Goal: Information Seeking & Learning: Compare options

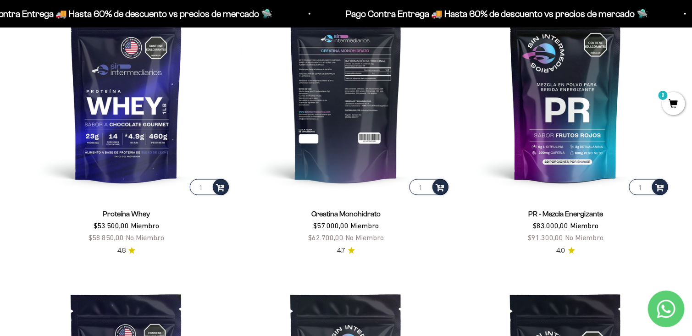
scroll to position [457, 0]
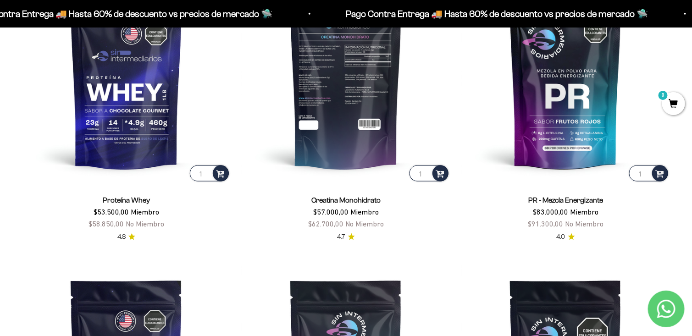
click at [347, 136] on img at bounding box center [346, 79] width 209 height 209
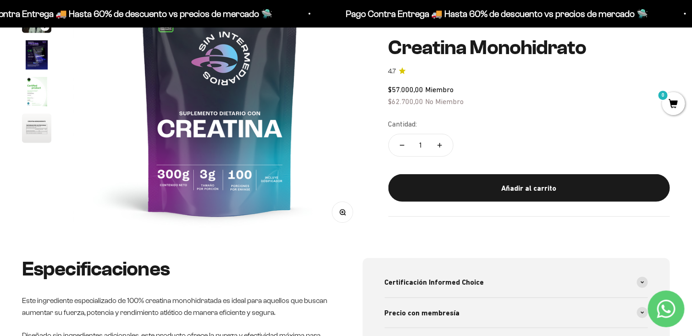
scroll to position [179, 0]
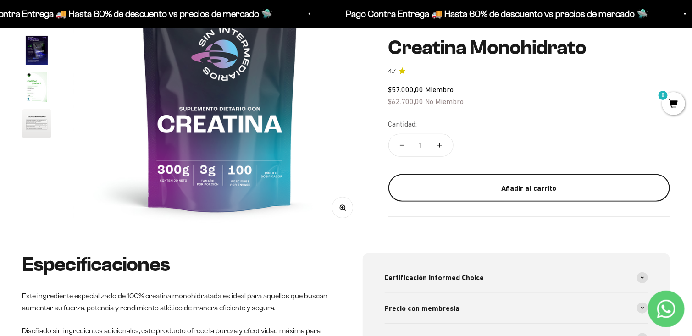
click at [463, 187] on div "Añadir al carrito" at bounding box center [529, 188] width 245 height 12
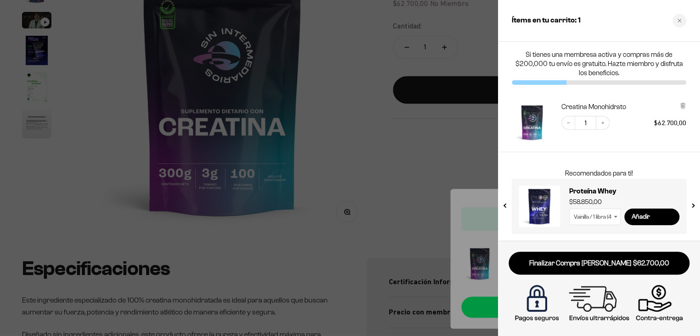
click at [402, 127] on div at bounding box center [350, 168] width 700 height 336
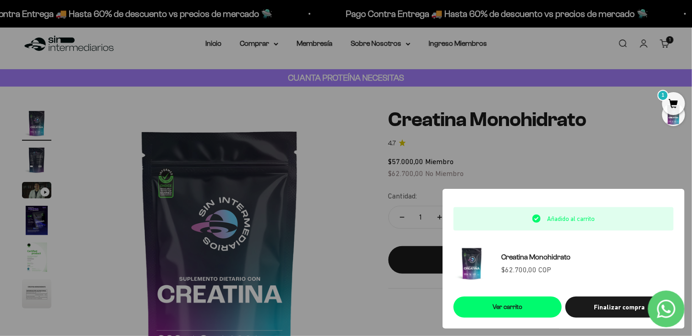
scroll to position [0, 0]
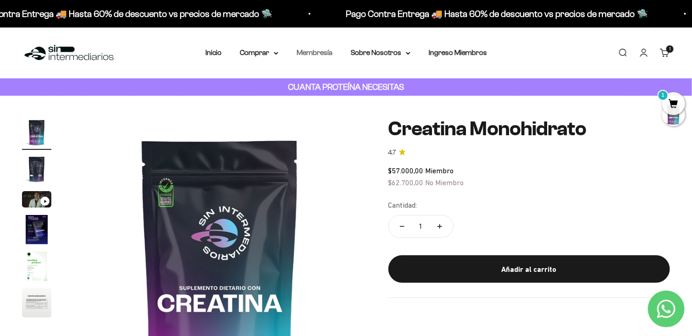
click at [314, 52] on link "Membresía" at bounding box center [315, 53] width 36 height 8
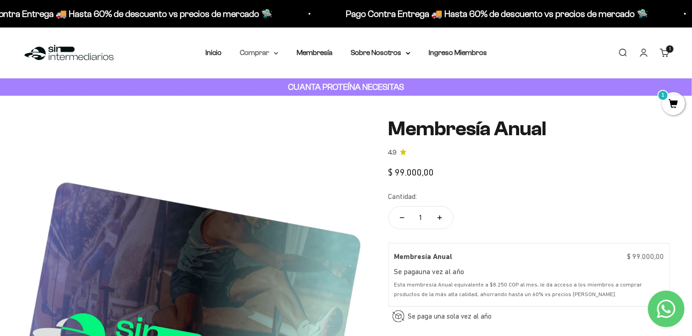
click at [259, 50] on summary "Comprar" at bounding box center [259, 53] width 39 height 12
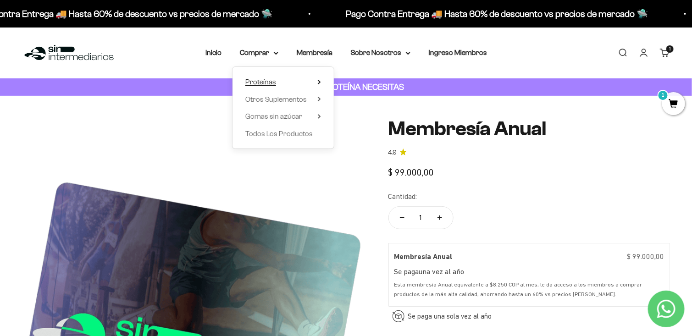
click at [316, 81] on summary "Proteínas" at bounding box center [283, 82] width 76 height 12
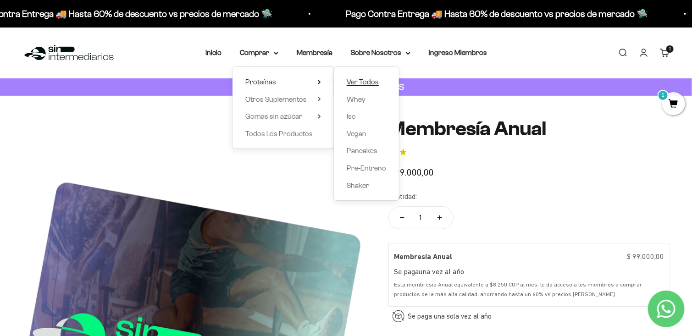
click at [357, 82] on span "Ver Todos" at bounding box center [363, 82] width 32 height 8
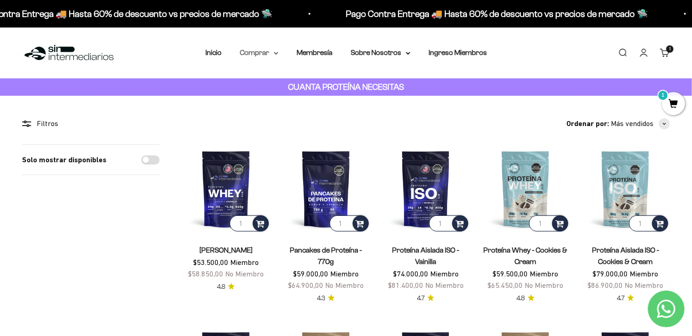
click at [268, 50] on summary "Comprar" at bounding box center [259, 53] width 39 height 12
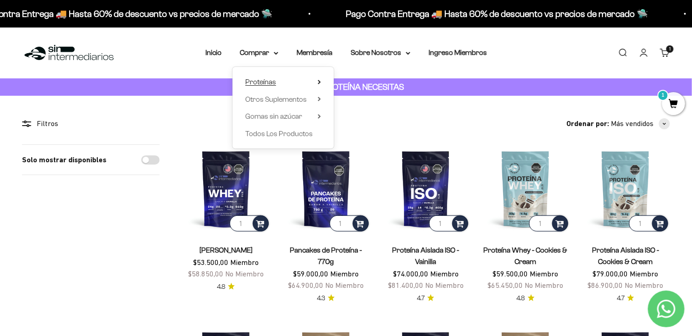
click at [318, 80] on icon at bounding box center [319, 82] width 3 height 5
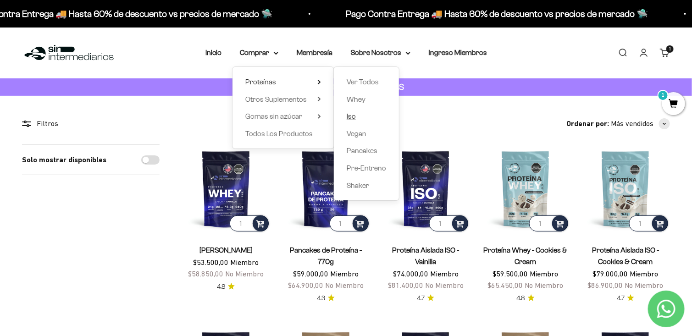
click at [355, 113] on span "Iso" at bounding box center [351, 116] width 9 height 8
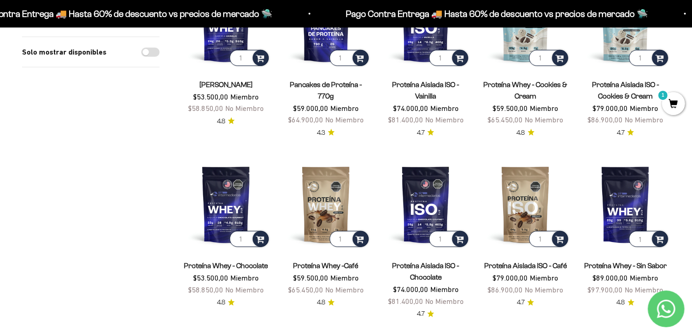
scroll to position [173, 0]
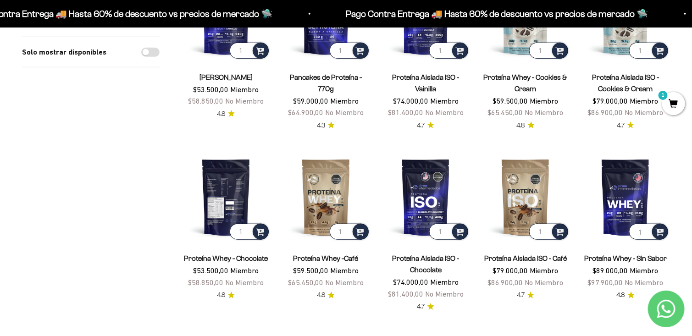
click at [223, 183] on img at bounding box center [226, 197] width 89 height 89
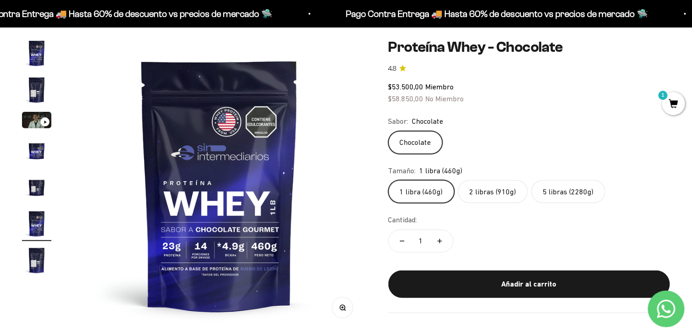
click at [41, 57] on img "Ir al artículo 1" at bounding box center [36, 53] width 29 height 29
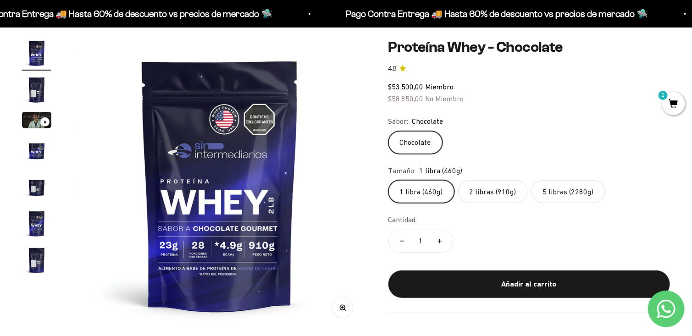
click at [39, 89] on img "Ir al artículo 2" at bounding box center [36, 89] width 29 height 29
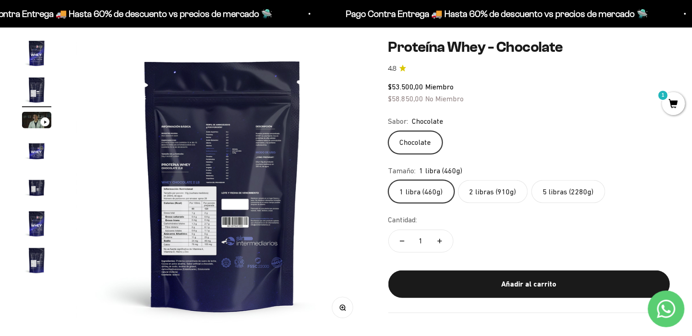
scroll to position [0, 304]
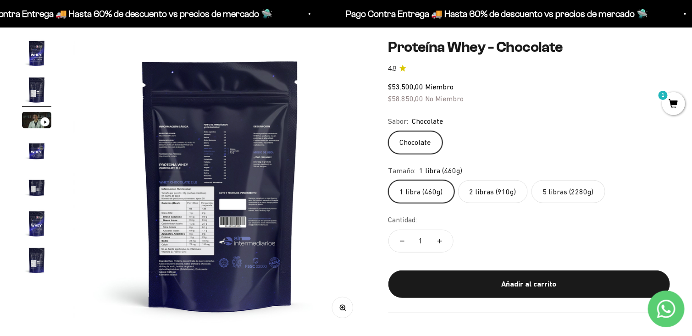
click at [342, 312] on button "Zoom" at bounding box center [342, 308] width 21 height 21
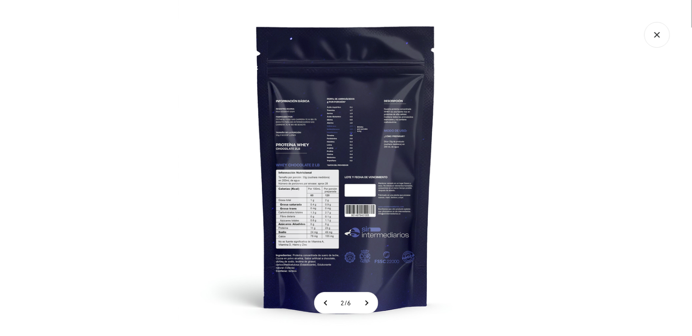
click at [293, 206] on img at bounding box center [346, 168] width 336 height 336
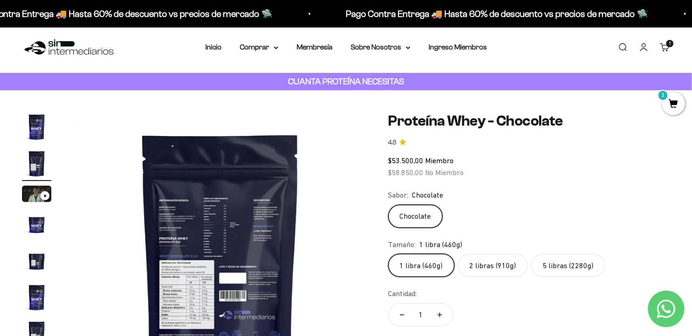
scroll to position [5, 0]
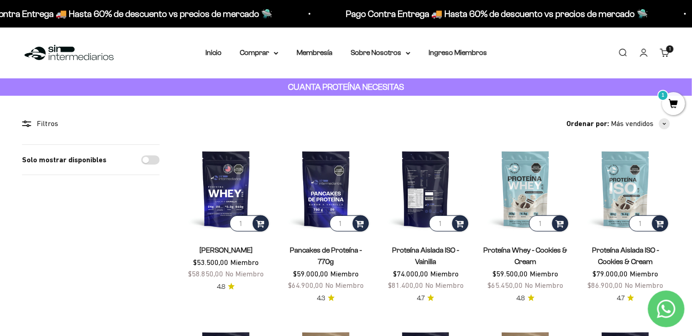
click at [433, 184] on img at bounding box center [426, 189] width 89 height 89
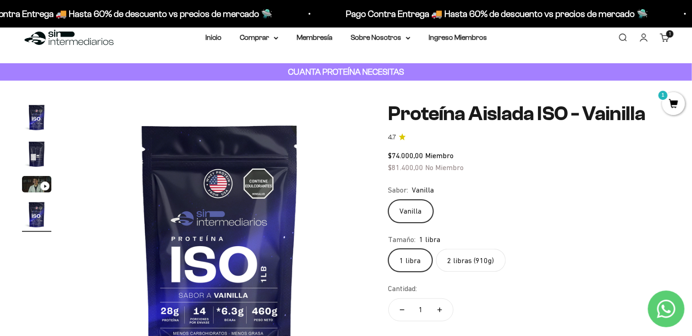
click at [39, 155] on img "Ir al artículo 2" at bounding box center [36, 153] width 29 height 29
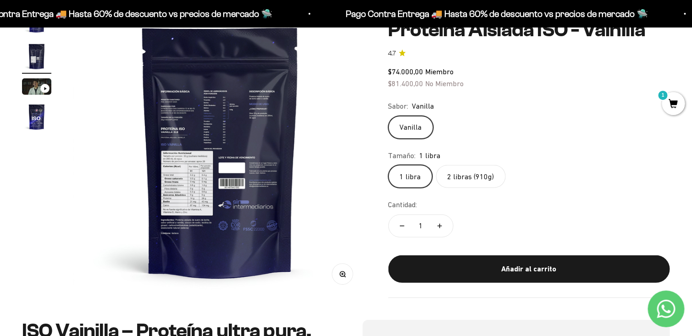
scroll to position [115, 0]
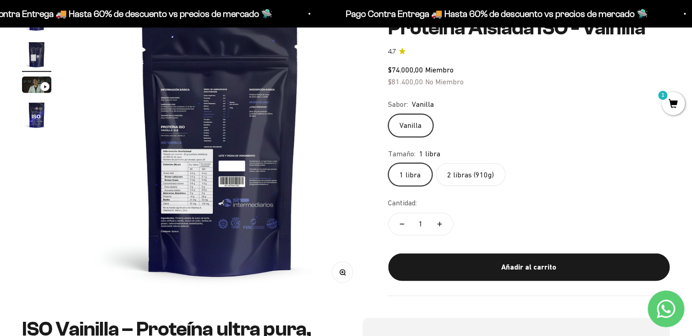
click at [340, 270] on icon "button" at bounding box center [343, 272] width 6 height 6
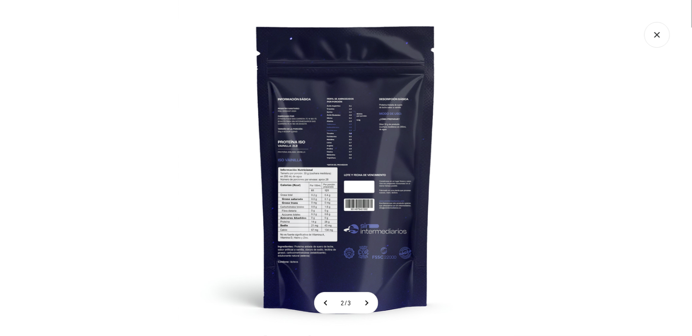
click at [322, 207] on img at bounding box center [346, 168] width 336 height 336
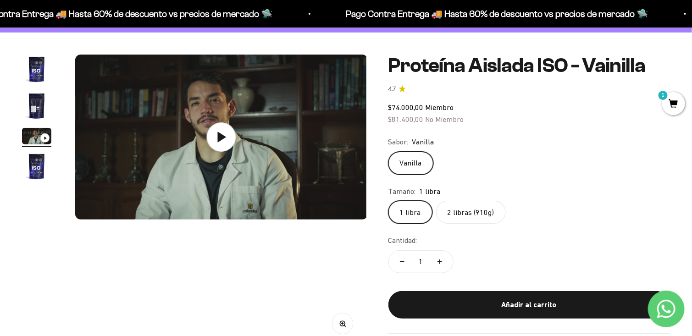
scroll to position [0, 608]
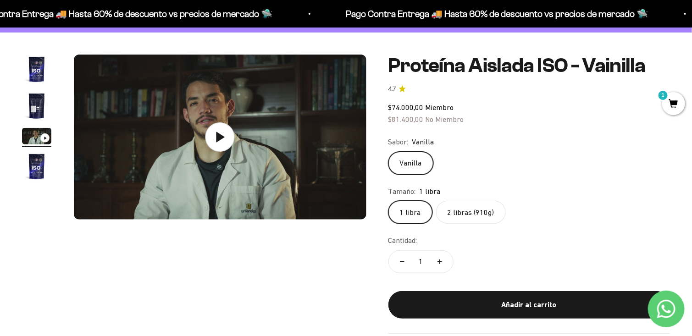
click at [38, 60] on img "Ir al artículo 1" at bounding box center [36, 69] width 29 height 29
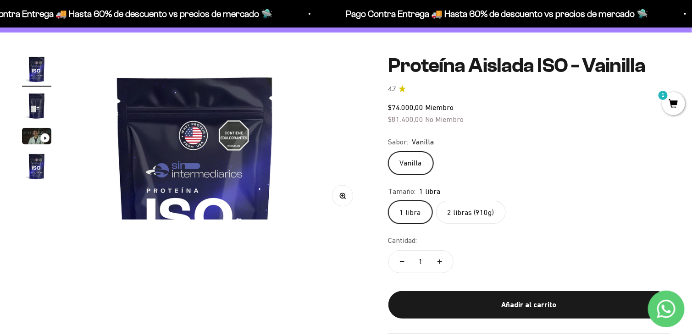
scroll to position [0, 0]
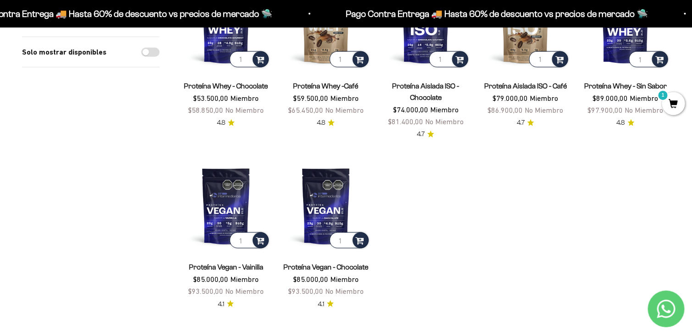
scroll to position [355, 0]
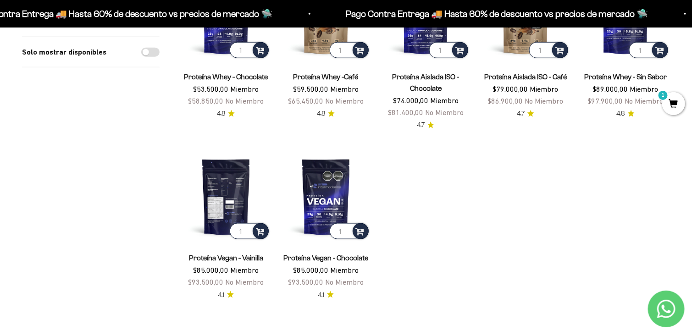
click at [217, 186] on img at bounding box center [226, 197] width 89 height 89
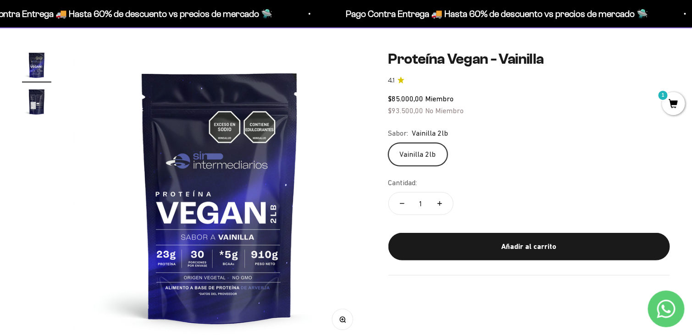
scroll to position [67, 0]
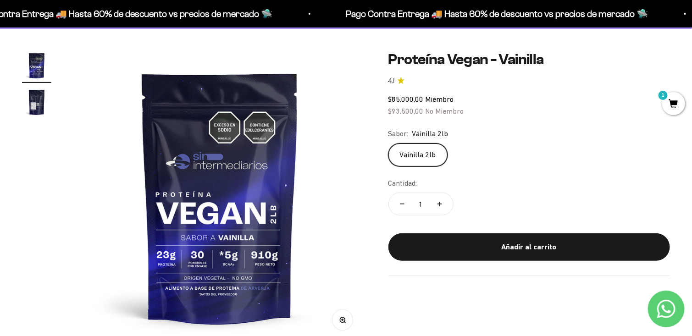
click at [39, 98] on img "Ir al artículo 2" at bounding box center [36, 102] width 29 height 29
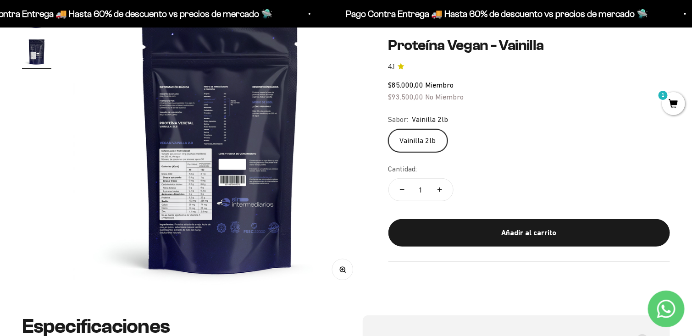
scroll to position [128, 0]
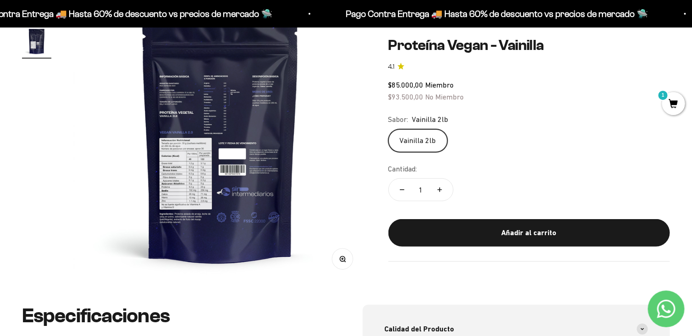
click at [346, 257] on button "Zoom" at bounding box center [342, 259] width 21 height 21
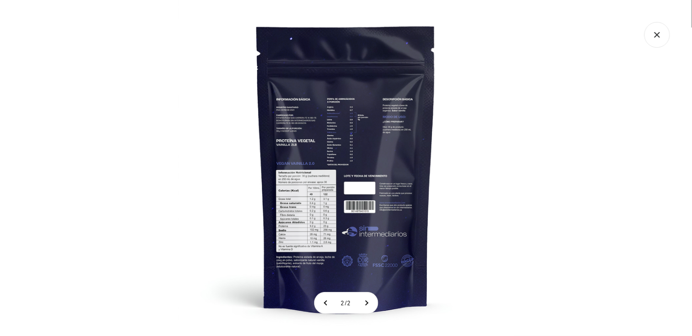
click at [295, 206] on img at bounding box center [346, 168] width 336 height 336
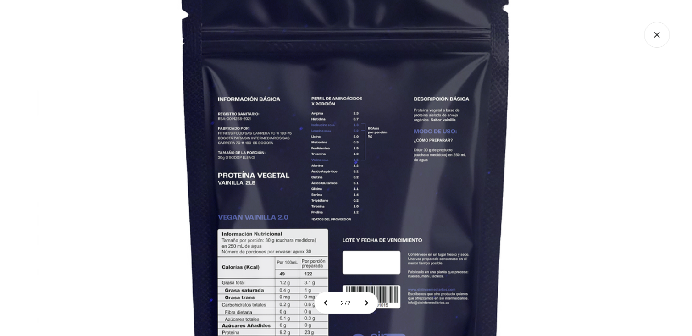
click at [657, 38] on icon "Cerrar galería" at bounding box center [658, 35] width 26 height 26
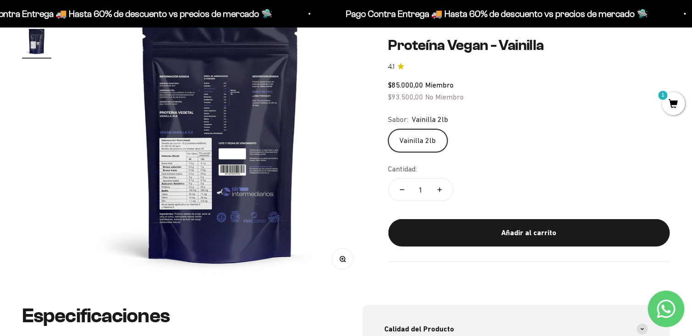
scroll to position [0, 0]
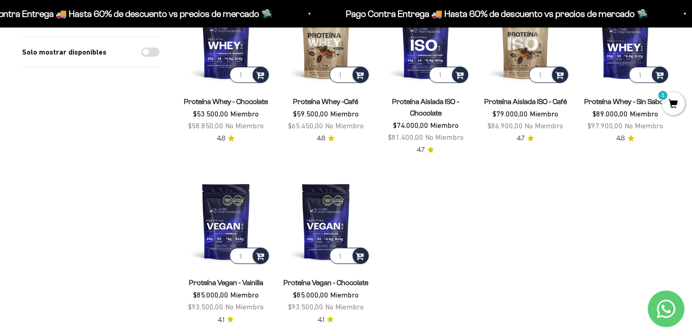
scroll to position [329, 0]
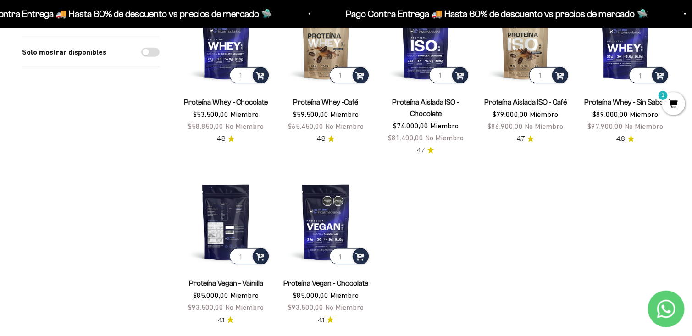
click at [228, 219] on img at bounding box center [226, 222] width 89 height 89
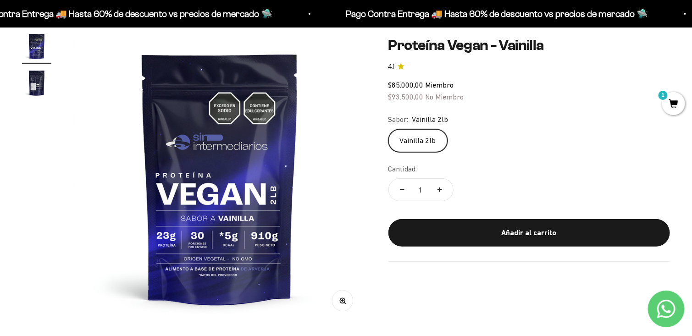
click at [33, 80] on img "Ir al artículo 2" at bounding box center [36, 82] width 29 height 29
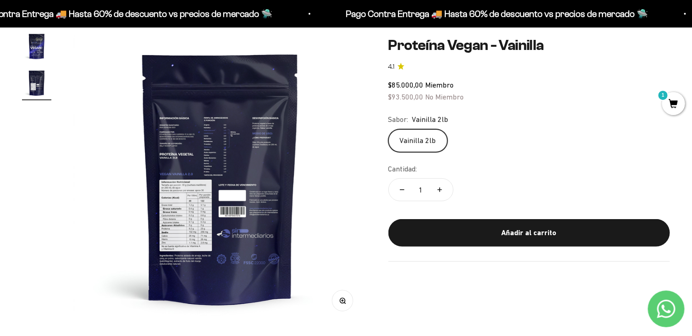
click at [347, 303] on button "Zoom" at bounding box center [342, 301] width 21 height 21
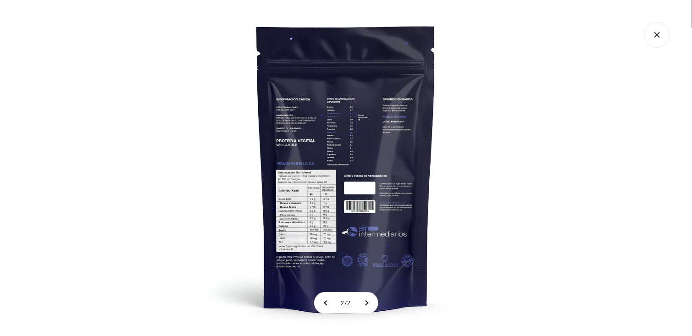
click at [305, 228] on img at bounding box center [346, 168] width 336 height 336
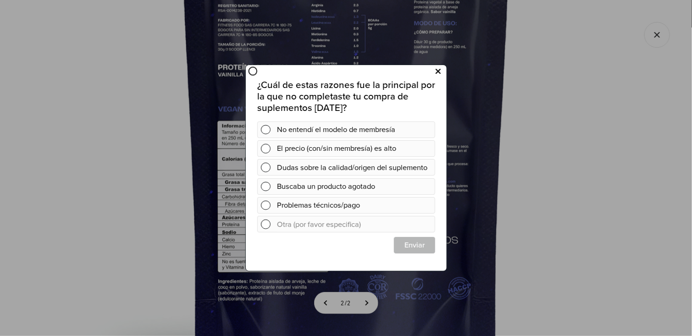
click at [438, 74] on icon at bounding box center [437, 71] width 5 height 12
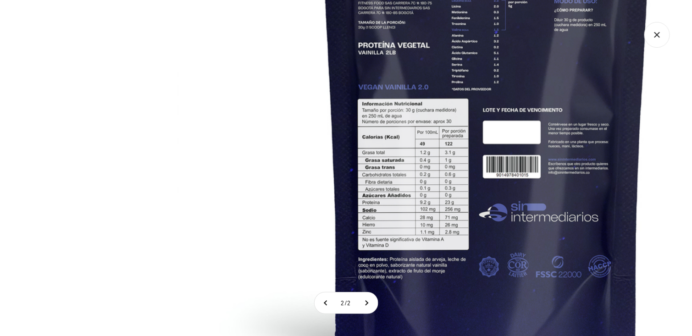
click at [667, 41] on icon "Cerrar galería" at bounding box center [658, 35] width 26 height 26
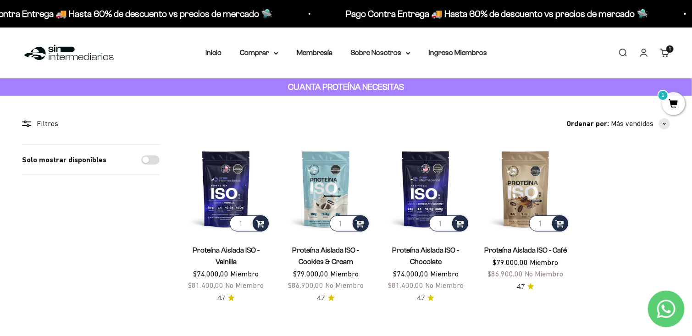
click at [264, 46] on div "Menú Buscar Inicio Comprar Proteínas Ver Todos Whey Iso Vegan Pancakes Pre-Entr…" at bounding box center [346, 53] width 692 height 51
click at [257, 50] on summary "Comprar" at bounding box center [259, 53] width 39 height 12
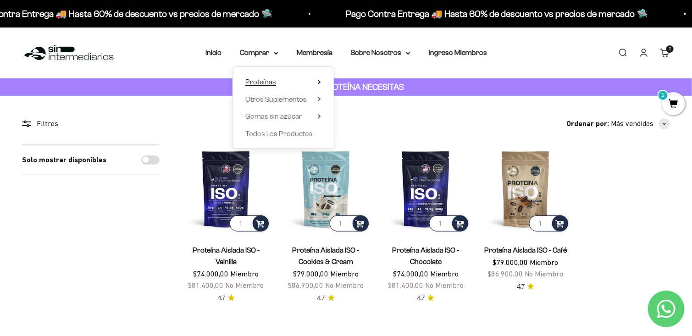
click at [270, 85] on span "Proteínas" at bounding box center [260, 82] width 31 height 8
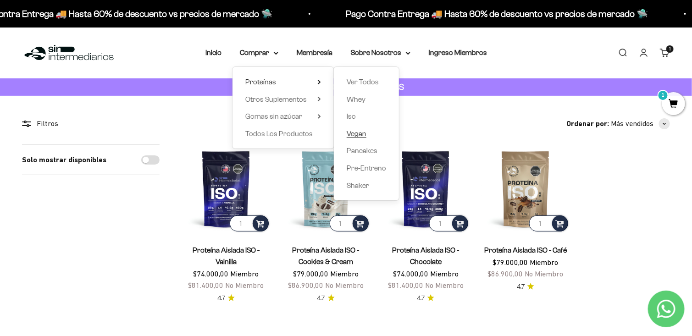
click at [352, 137] on span "Vegan" at bounding box center [357, 134] width 20 height 8
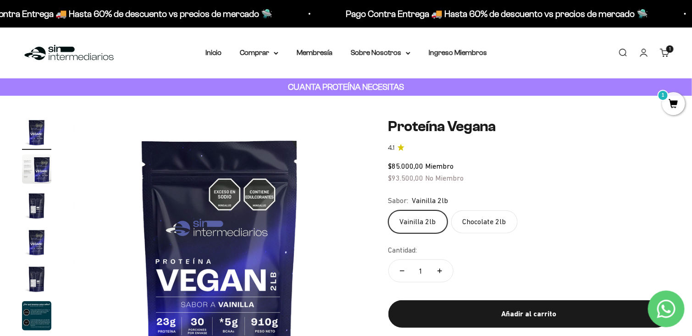
click at [278, 59] on div "Menú [GEOGRAPHIC_DATA] Inicio Comprar Proteínas Ver Todos Whey Iso Vegan Pancak…" at bounding box center [346, 53] width 692 height 51
click at [266, 51] on summary "Comprar" at bounding box center [259, 53] width 39 height 12
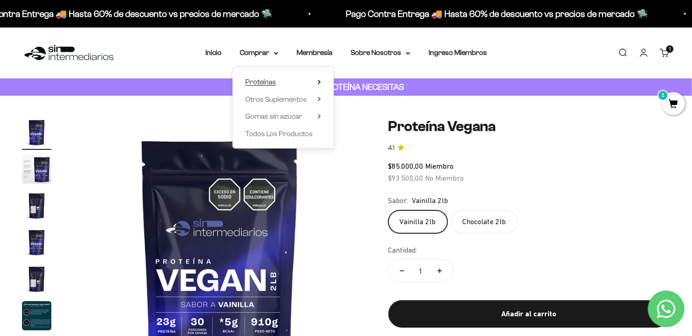
click at [305, 87] on summary "Proteínas" at bounding box center [283, 82] width 76 height 12
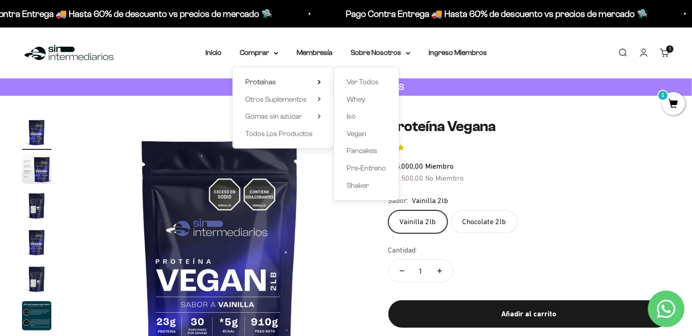
click at [366, 106] on div "Ver Todos Whey Iso Vegan Pancakes Pre-Entreno Shaker" at bounding box center [366, 134] width 65 height 134
click at [359, 99] on span "Whey" at bounding box center [356, 99] width 19 height 8
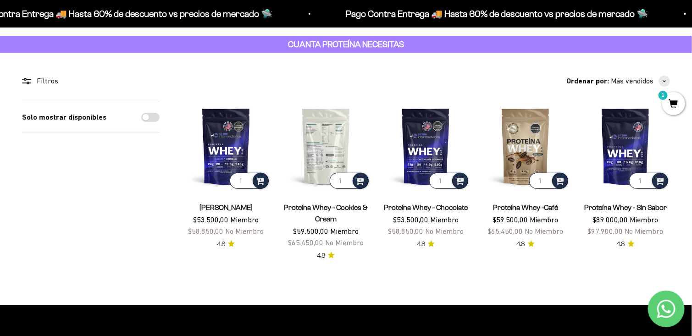
scroll to position [44, 0]
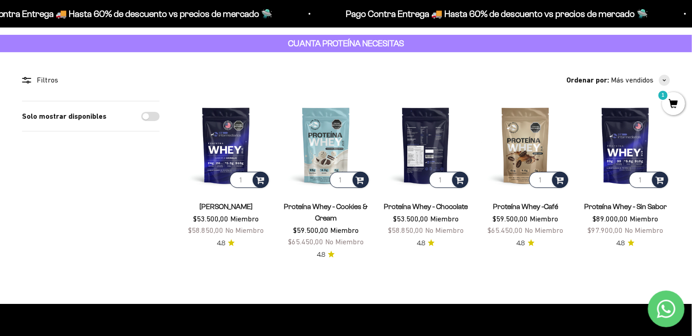
click at [425, 142] on img at bounding box center [426, 145] width 89 height 89
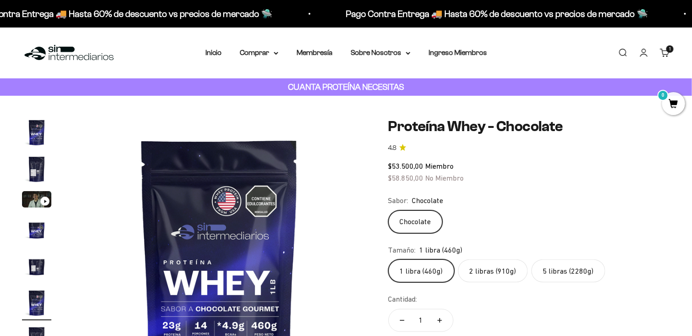
scroll to position [0, 1521]
click at [24, 161] on img "Ir al artículo 2" at bounding box center [36, 169] width 29 height 29
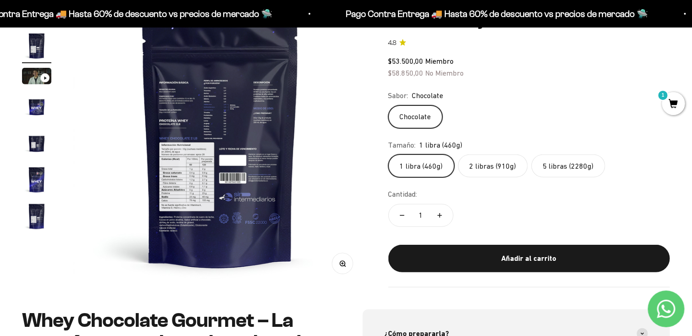
scroll to position [125, 0]
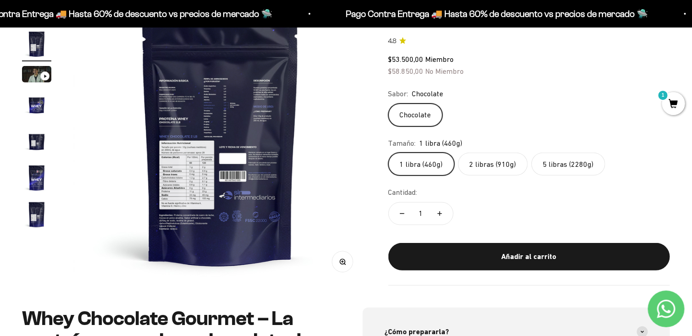
click at [345, 272] on button "Zoom" at bounding box center [342, 262] width 21 height 21
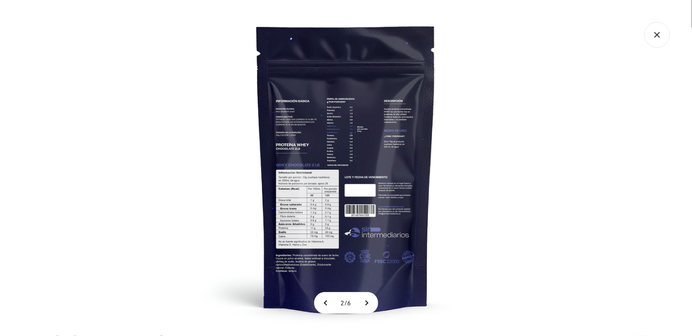
click at [310, 202] on img at bounding box center [346, 168] width 336 height 336
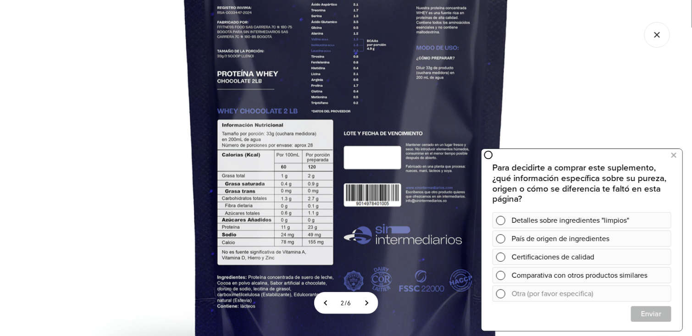
click at [657, 36] on icon "Cerrar galería" at bounding box center [658, 35] width 26 height 26
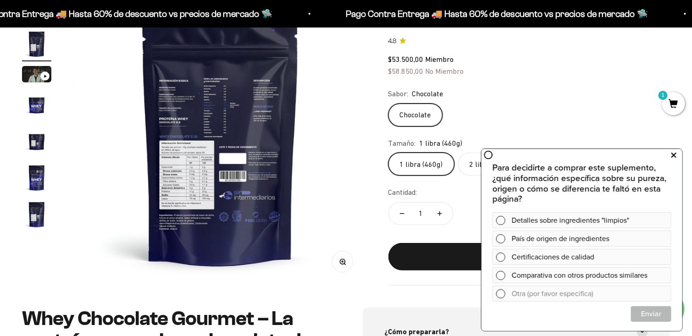
click at [673, 154] on icon at bounding box center [674, 156] width 5 height 12
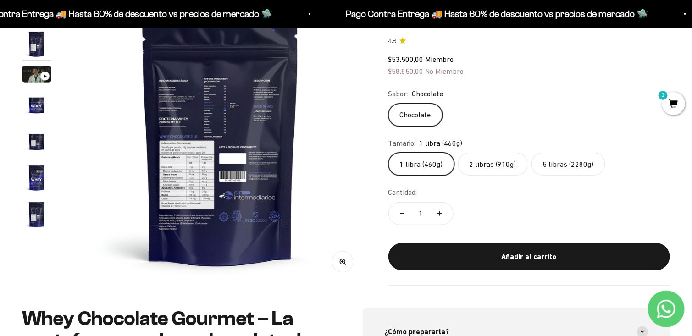
click at [485, 162] on label "2 libras (910g)" at bounding box center [493, 164] width 70 height 23
click at [389, 153] on input "2 libras (910g)" at bounding box center [388, 153] width 0 height 0
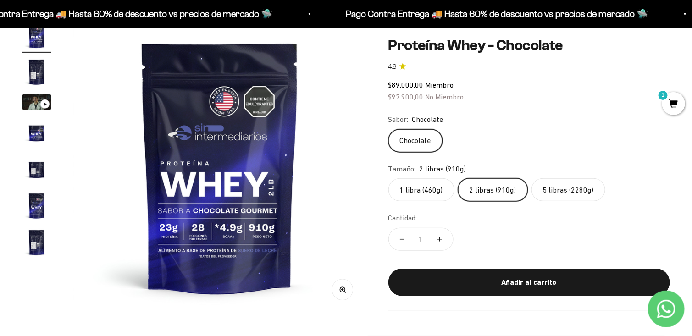
scroll to position [97, 0]
click at [419, 188] on label "1 libra (460g)" at bounding box center [422, 189] width 66 height 23
click at [389, 178] on input "1 libra (460g)" at bounding box center [388, 178] width 0 height 0
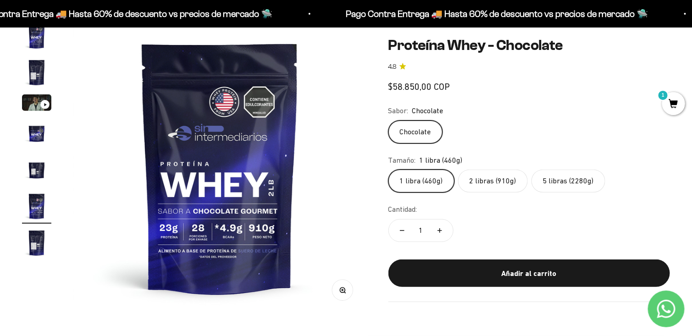
scroll to position [0, 1521]
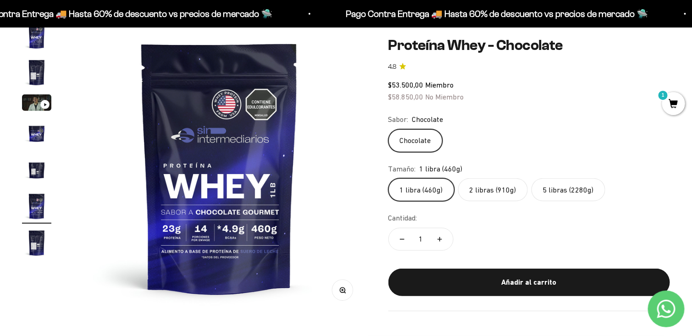
click at [495, 196] on label "2 libras (910g)" at bounding box center [493, 189] width 70 height 23
click at [389, 178] on input "2 libras (910g)" at bounding box center [388, 178] width 0 height 0
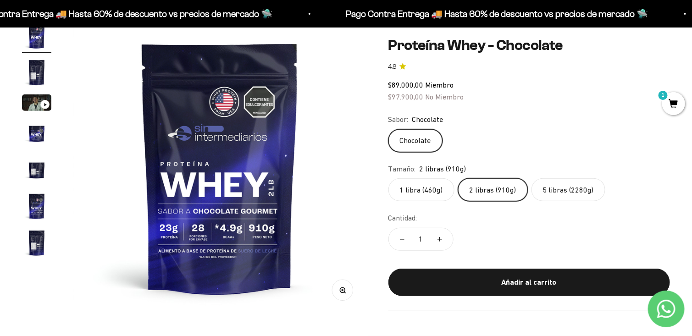
click at [441, 190] on label "1 libra (460g)" at bounding box center [422, 189] width 66 height 23
click at [389, 178] on input "1 libra (460g)" at bounding box center [388, 178] width 0 height 0
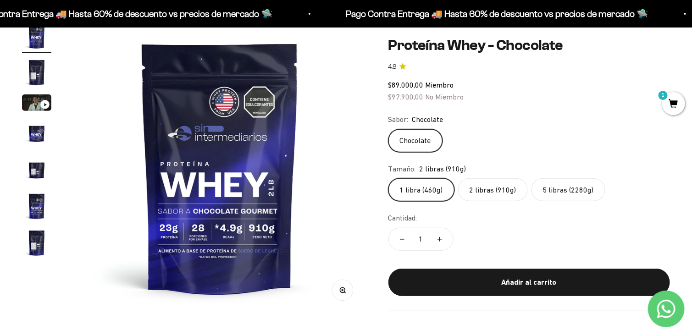
scroll to position [0, 1521]
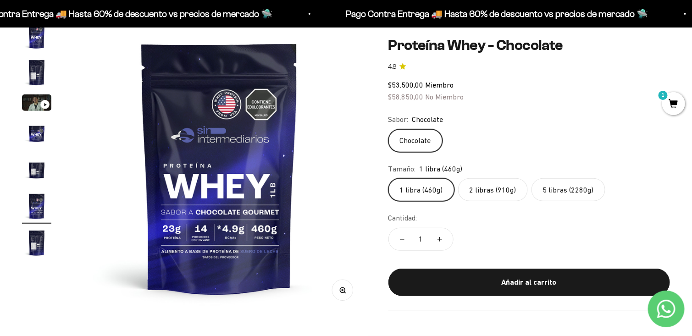
click at [502, 191] on label "2 libras (910g)" at bounding box center [493, 189] width 70 height 23
click at [389, 178] on input "2 libras (910g)" at bounding box center [388, 178] width 0 height 0
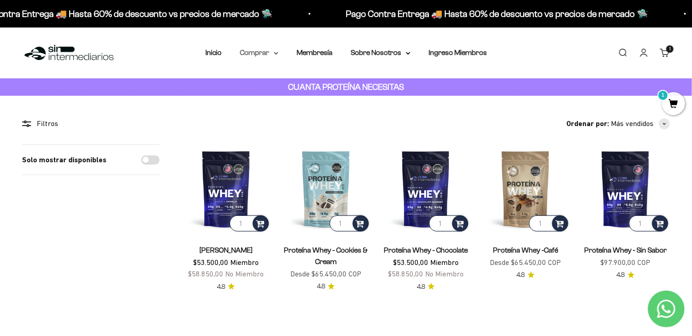
click at [271, 56] on summary "Comprar" at bounding box center [259, 53] width 39 height 12
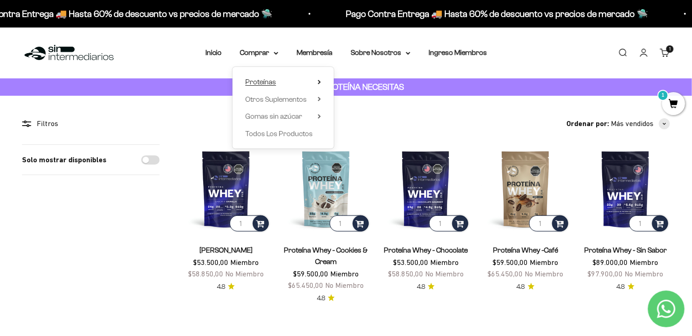
click at [259, 83] on span "Proteínas" at bounding box center [260, 82] width 31 height 8
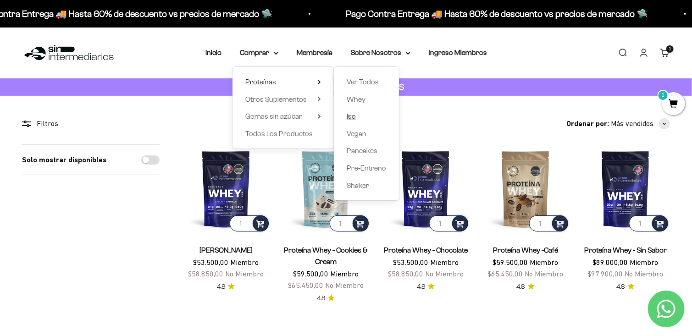
click at [353, 114] on span "Iso" at bounding box center [351, 116] width 9 height 8
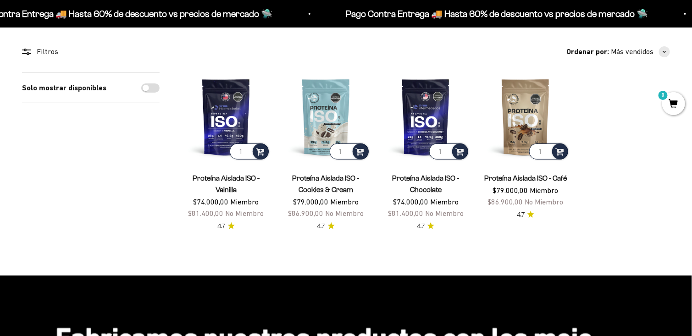
scroll to position [72, 0]
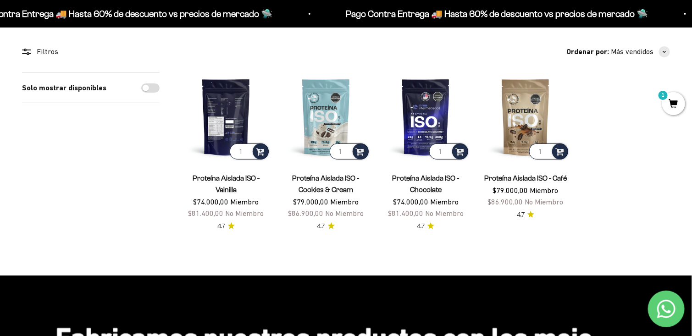
click at [219, 128] on img at bounding box center [226, 117] width 89 height 89
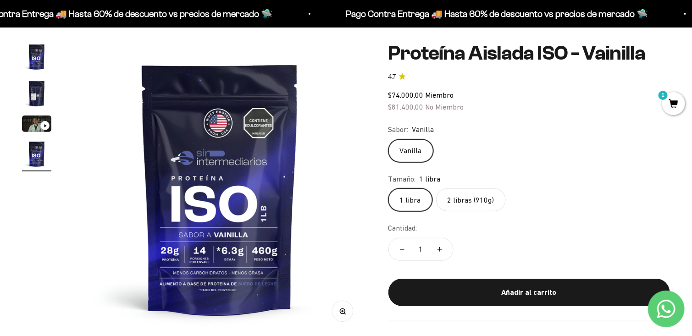
click at [469, 204] on label "2 libras (910g)" at bounding box center [471, 200] width 70 height 23
click at [389, 189] on input "2 libras (910g)" at bounding box center [388, 188] width 0 height 0
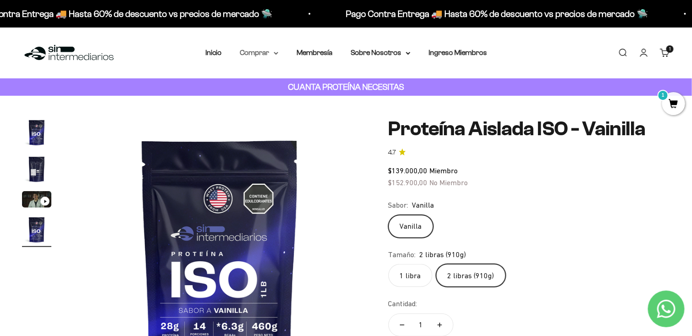
click at [261, 52] on summary "Comprar" at bounding box center [259, 53] width 39 height 12
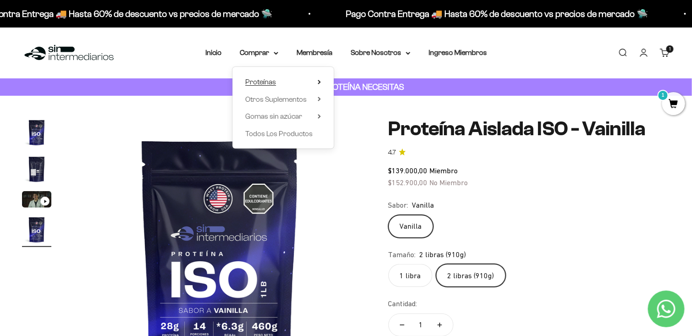
click at [280, 82] on summary "Proteínas" at bounding box center [283, 82] width 76 height 12
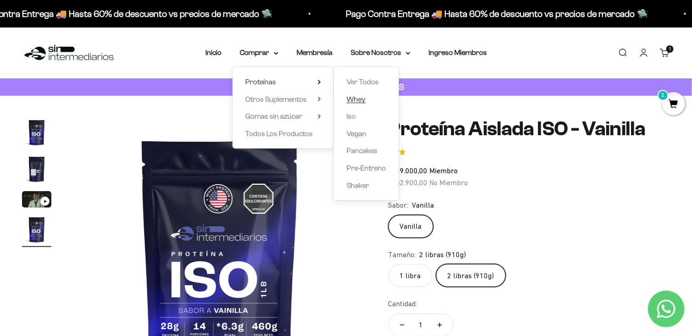
click at [357, 105] on span "Whey" at bounding box center [356, 100] width 19 height 12
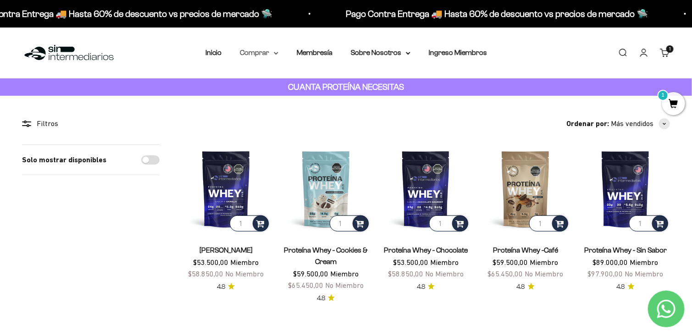
click at [259, 55] on summary "Comprar" at bounding box center [259, 53] width 39 height 12
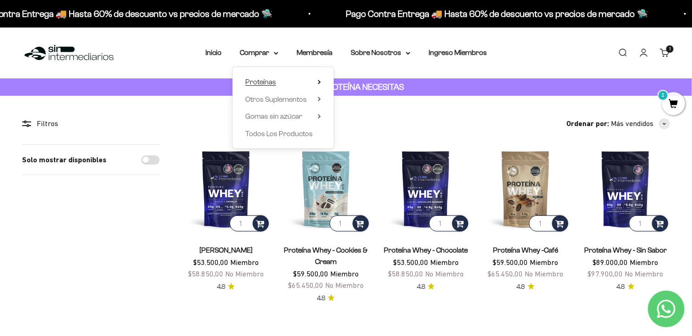
click at [293, 81] on summary "Proteínas" at bounding box center [283, 82] width 76 height 12
